Goal: Information Seeking & Learning: Learn about a topic

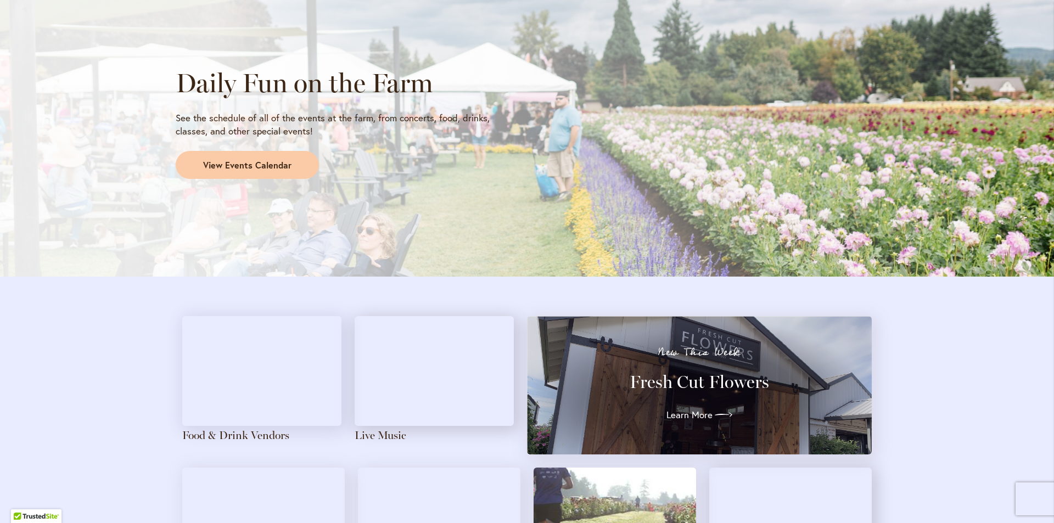
scroll to position [844, 0]
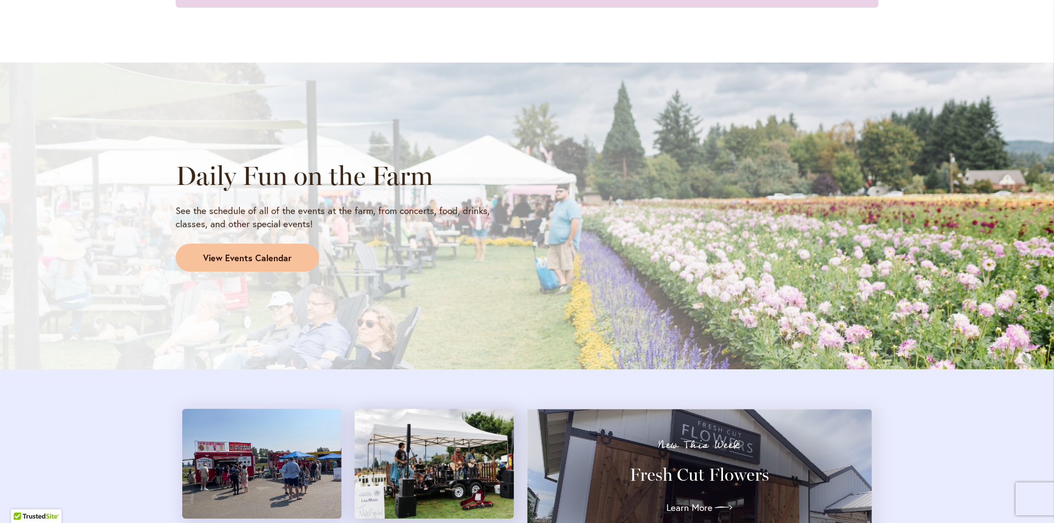
click at [272, 264] on span "View Events Calendar" at bounding box center [247, 258] width 88 height 13
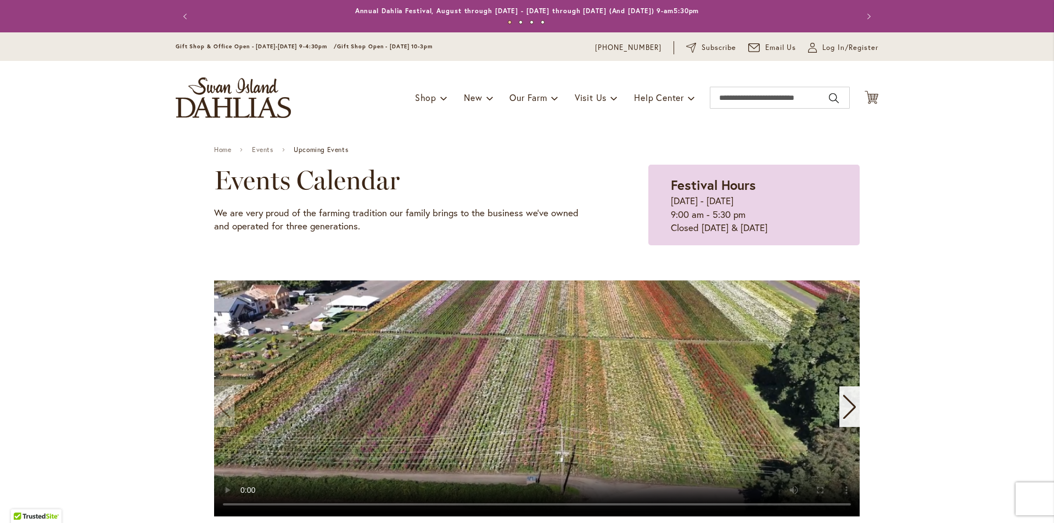
click at [402, 395] on video "1 / 11" at bounding box center [537, 399] width 646 height 236
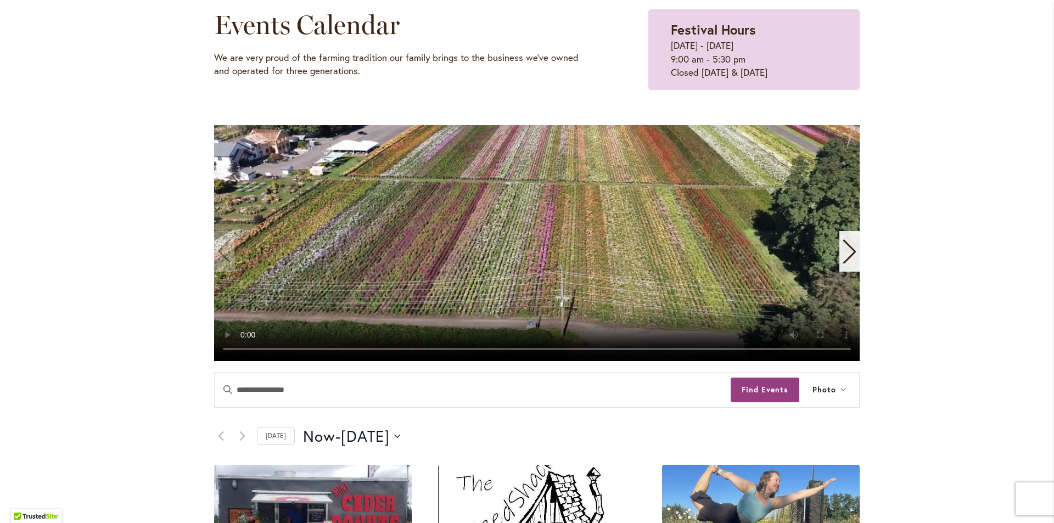
scroll to position [439, 0]
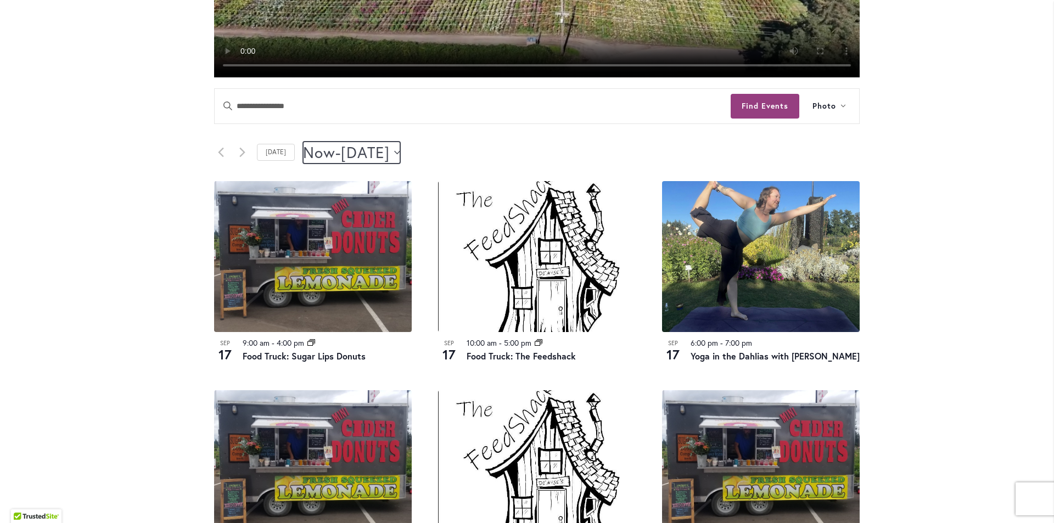
click at [373, 158] on span "[DATE]" at bounding box center [365, 153] width 49 height 22
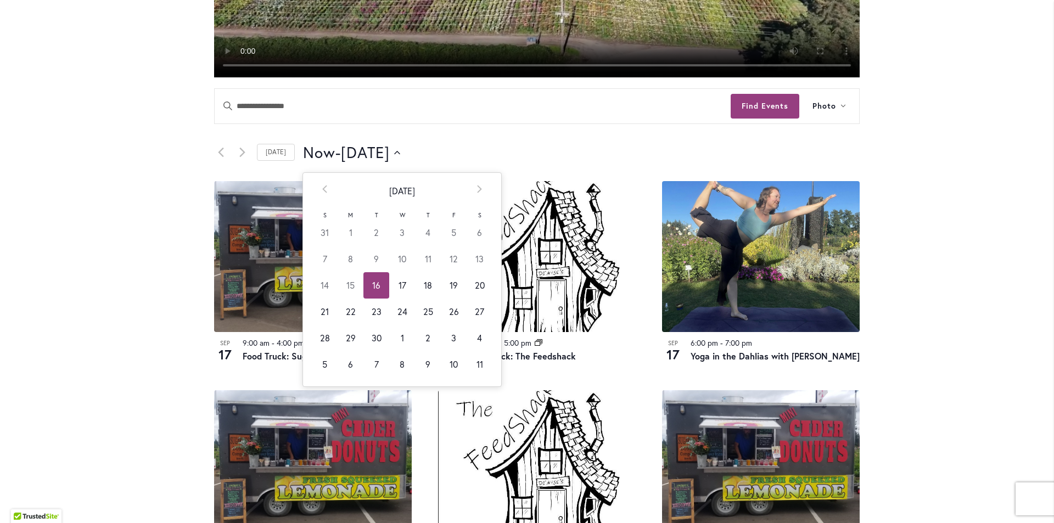
click at [369, 336] on td "30" at bounding box center [376, 338] width 26 height 26
type input "*********"
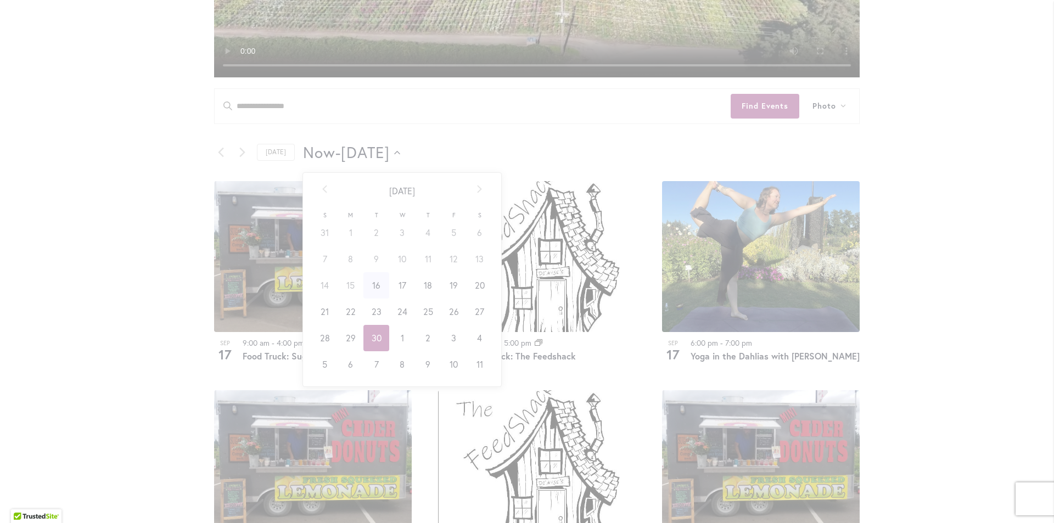
scroll to position [0, 45]
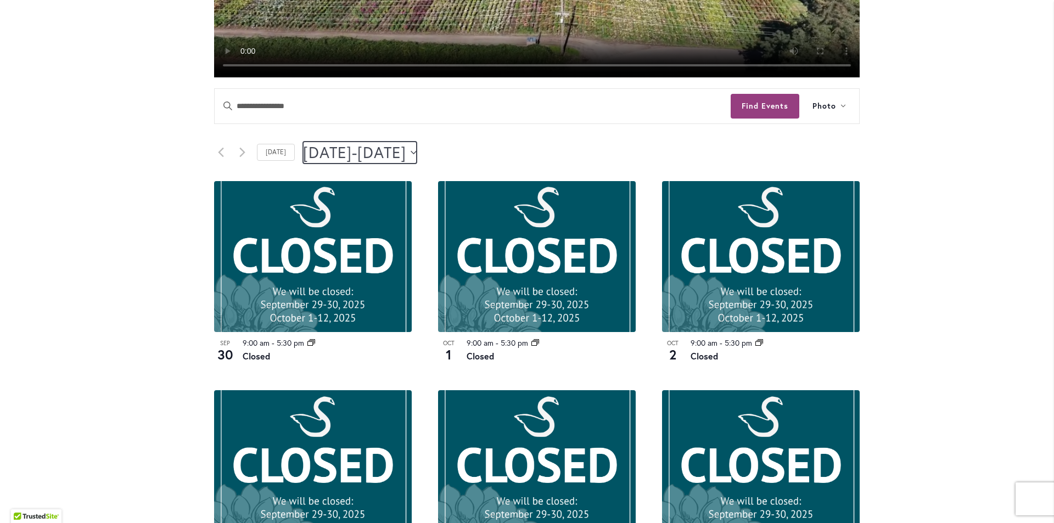
click at [352, 146] on span "[DATE]" at bounding box center [327, 153] width 49 height 22
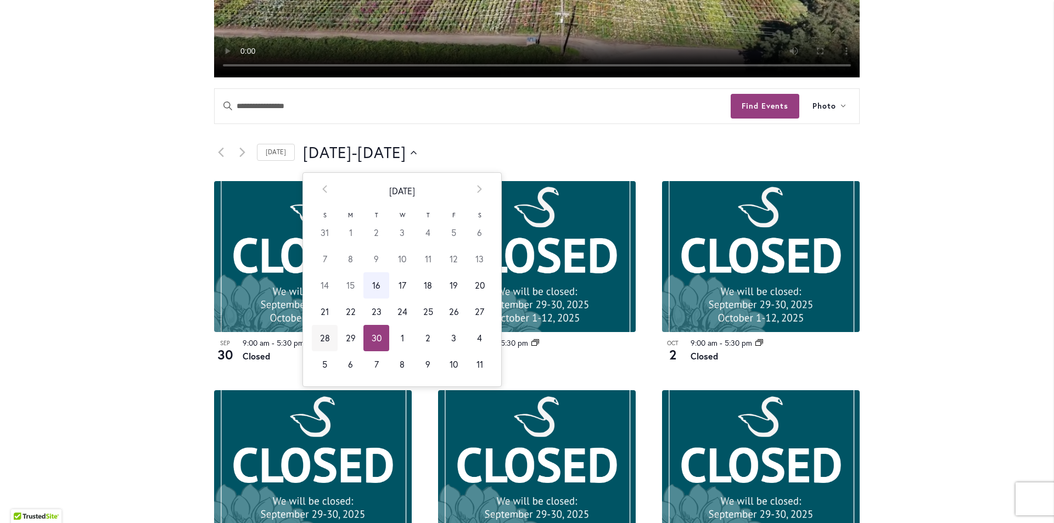
click at [320, 335] on td "28" at bounding box center [325, 338] width 26 height 26
type input "*********"
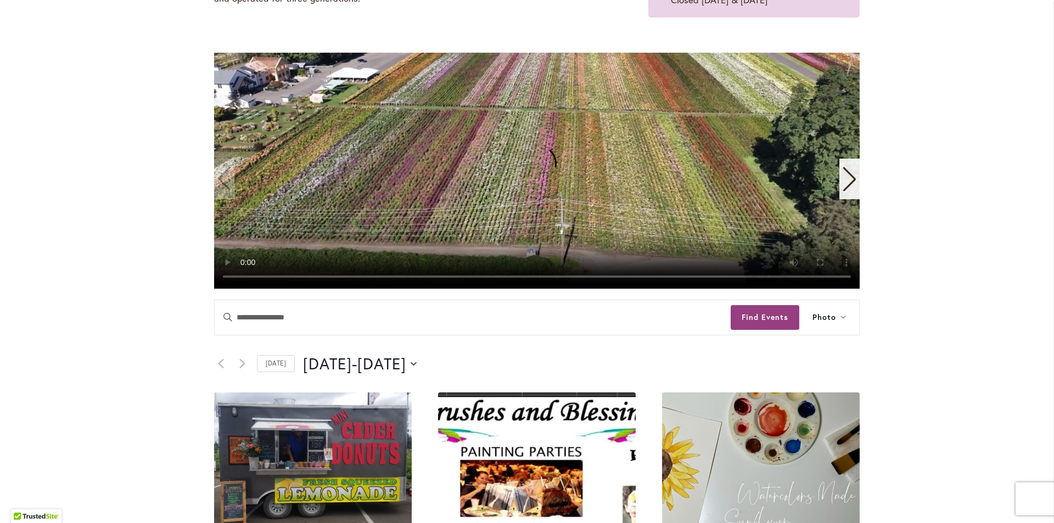
scroll to position [110, 0]
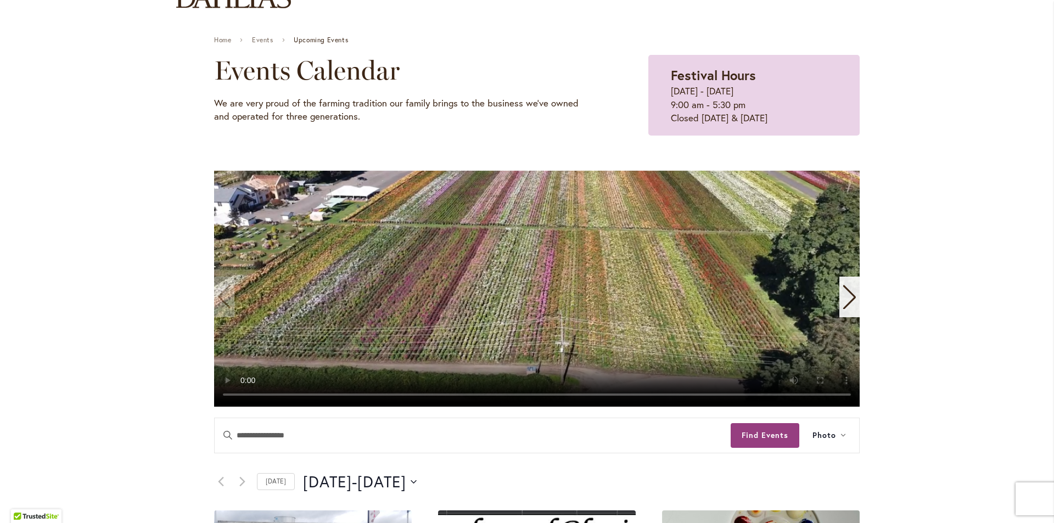
drag, startPoint x: 438, startPoint y: 333, endPoint x: 432, endPoint y: 325, distance: 10.5
click at [435, 328] on video "1 / 11" at bounding box center [537, 289] width 646 height 236
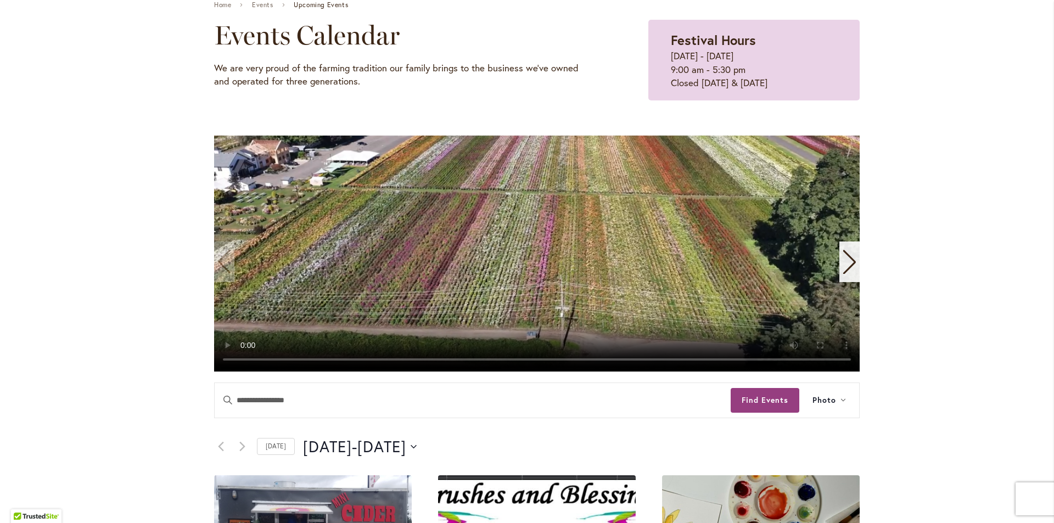
scroll to position [165, 0]
